Goal: Information Seeking & Learning: Learn about a topic

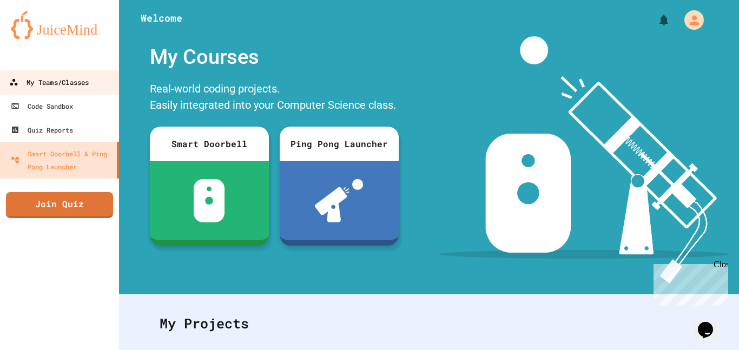
click at [85, 85] on div "My Teams/Classes" at bounding box center [49, 83] width 80 height 14
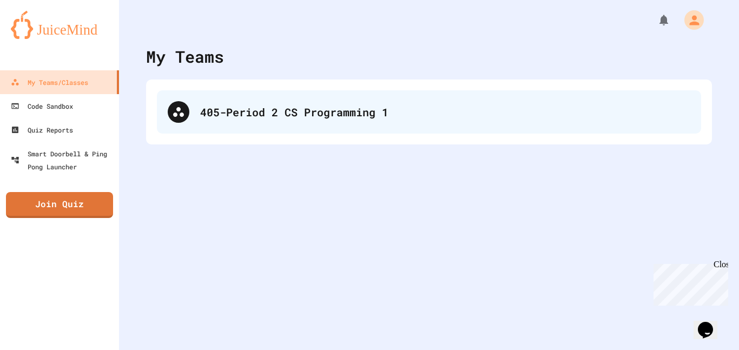
click at [338, 93] on div "405-Period 2 CS Programming 1" at bounding box center [429, 111] width 544 height 43
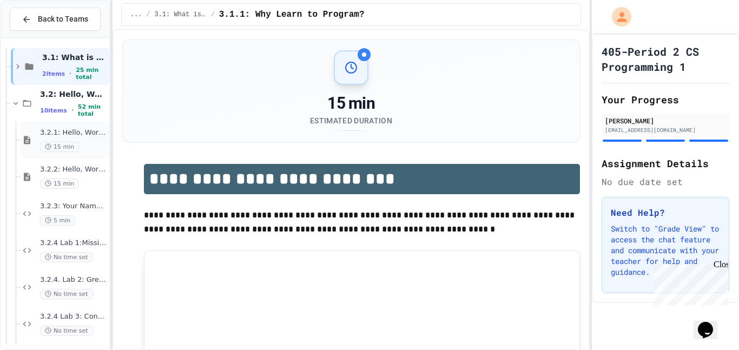
scroll to position [226, 0]
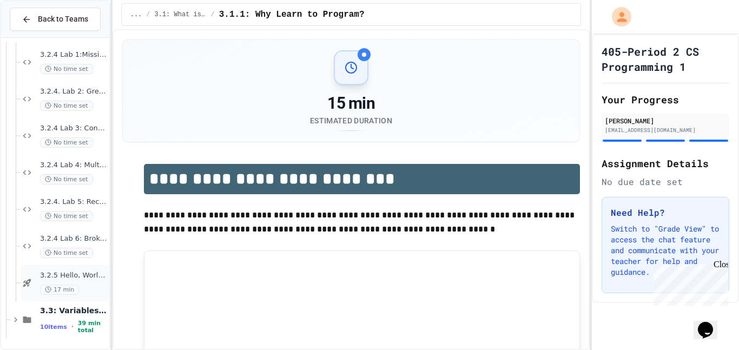
click at [63, 282] on div "3.2.5 Hello, World Quiz 17 min" at bounding box center [73, 283] width 67 height 24
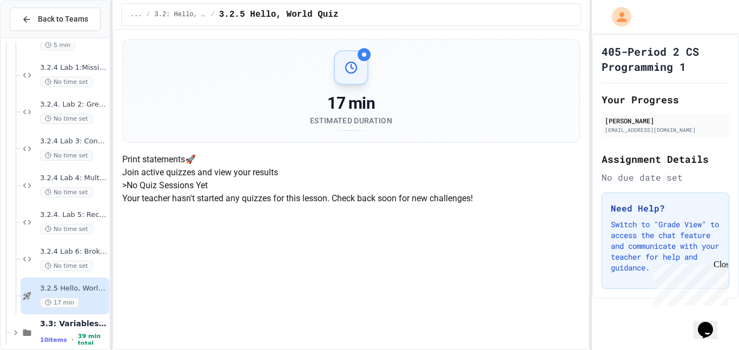
scroll to position [226, 0]
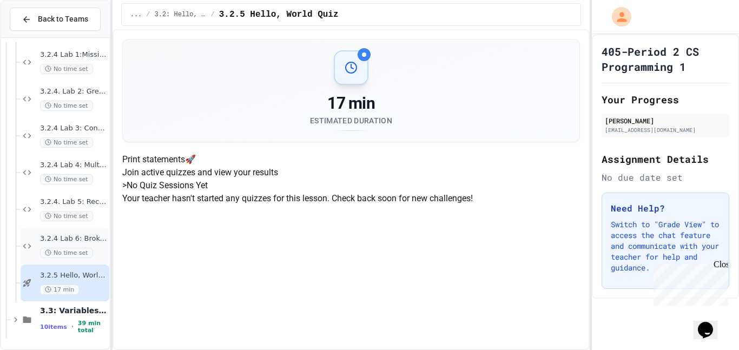
click at [74, 253] on span "No time set" at bounding box center [66, 253] width 53 height 10
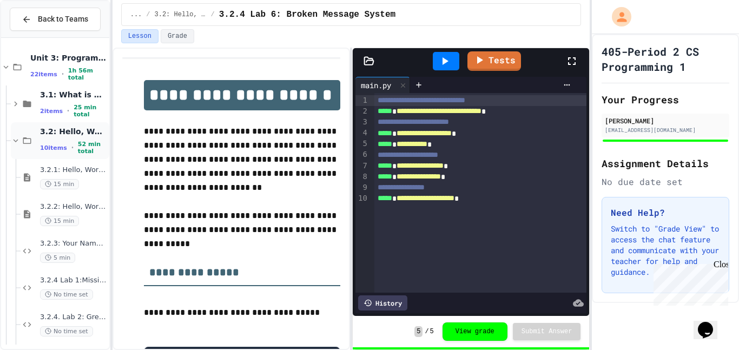
click at [70, 142] on div "10 items • 52 min total" at bounding box center [73, 148] width 67 height 14
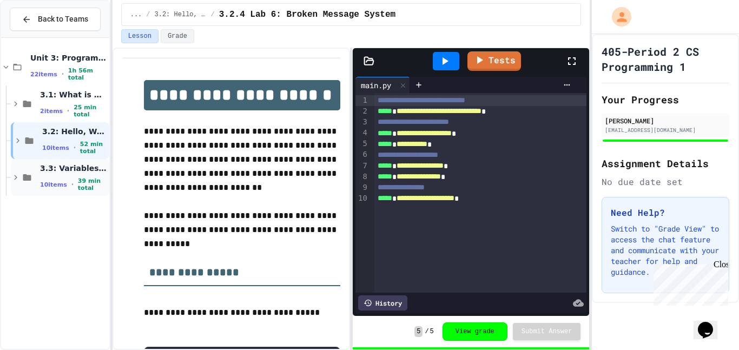
click at [75, 174] on div "3.3: Variables and Data Types 10 items • 39 min total" at bounding box center [73, 177] width 67 height 29
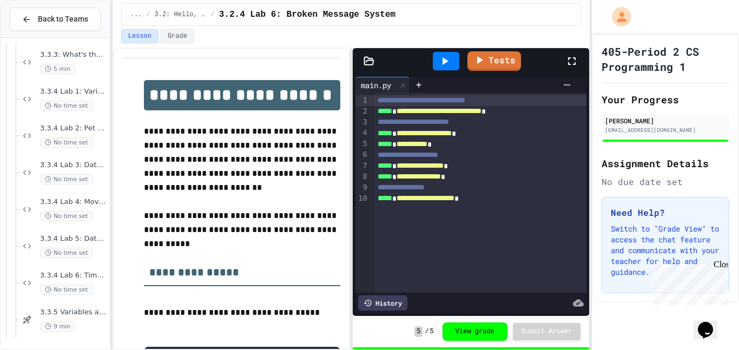
scroll to position [207, 0]
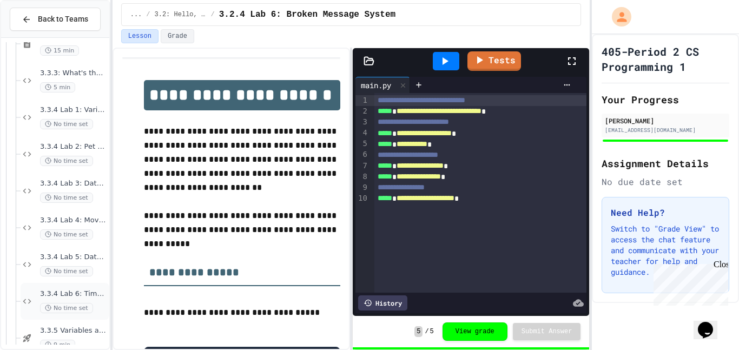
click at [75, 296] on span "3.3.4 Lab 6: Time Capsule Creator" at bounding box center [73, 293] width 67 height 9
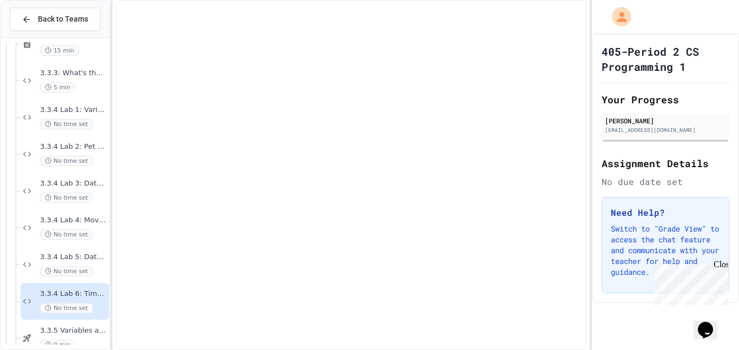
click at [75, 296] on span "3.3.4 Lab 6: Time Capsule Creator" at bounding box center [73, 293] width 67 height 9
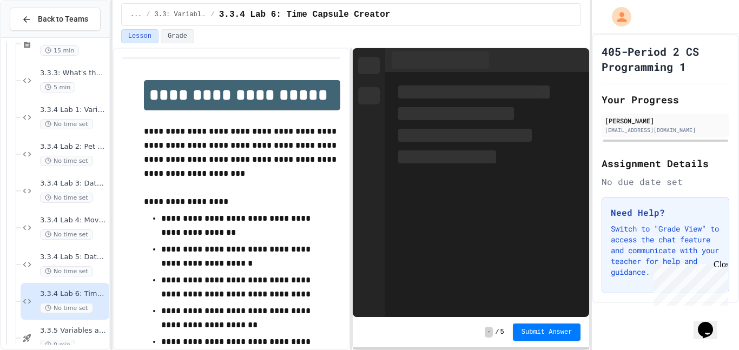
scroll to position [213, 0]
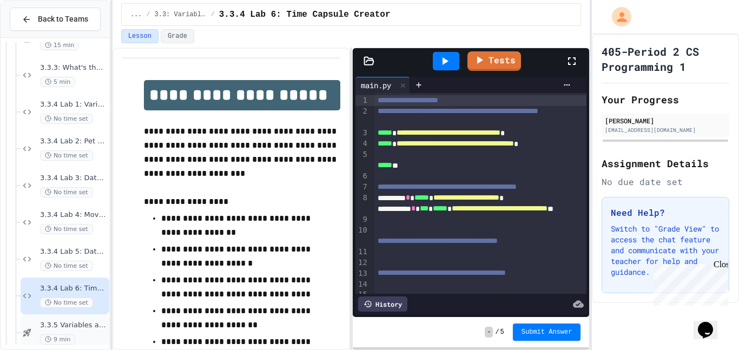
click at [75, 314] on div "3.3.5 Variables and Data types - quiz 9 min" at bounding box center [65, 332] width 89 height 37
